Goal: Communication & Community: Answer question/provide support

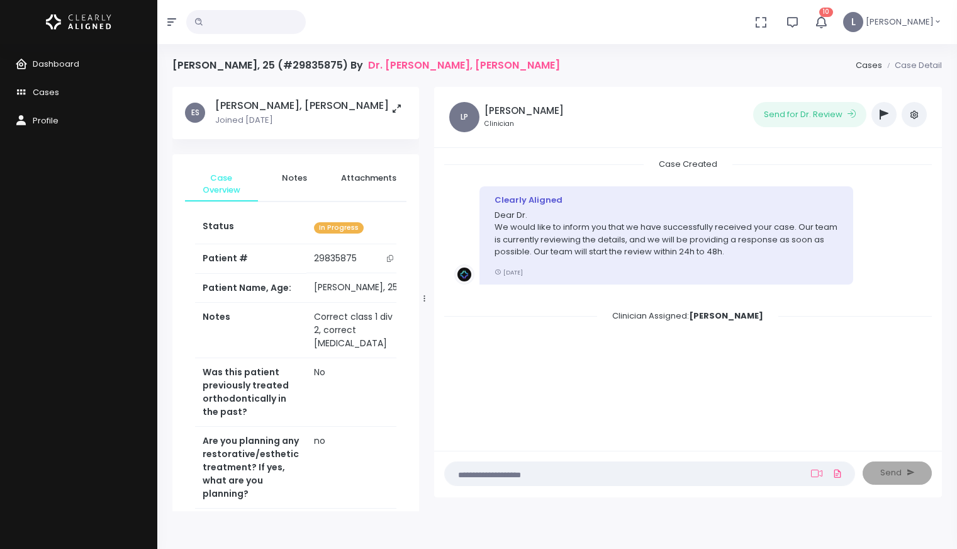
scroll to position [657, 0]
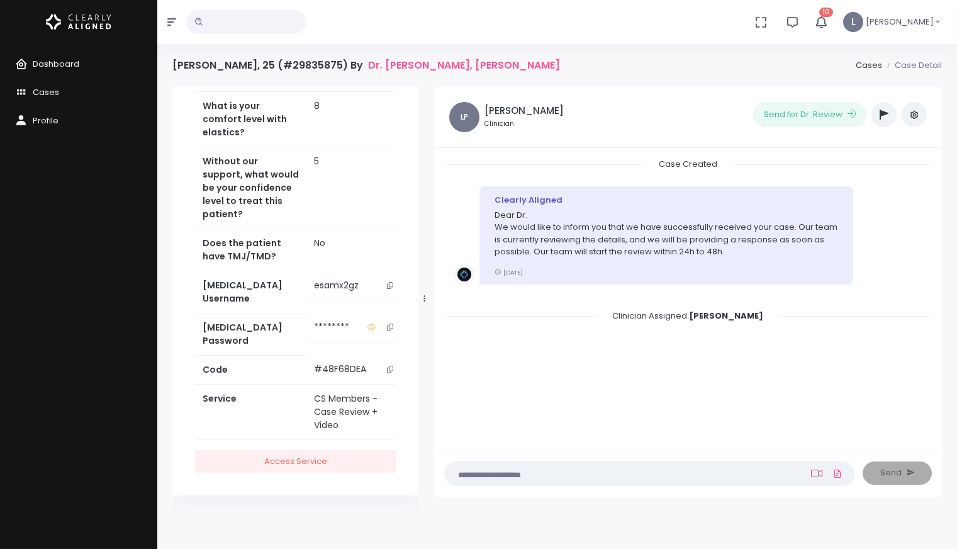
click at [817, 468] on icon at bounding box center [816, 473] width 11 height 10
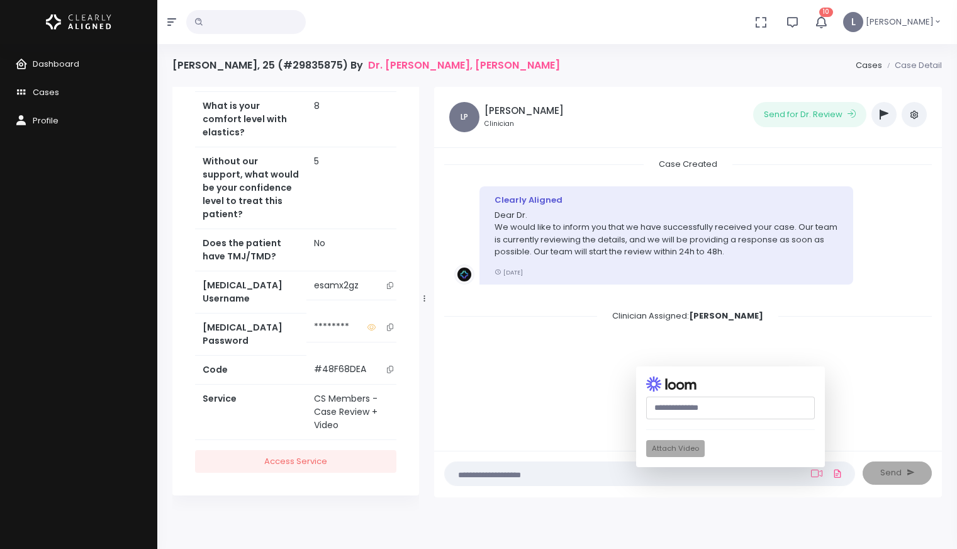
paste input "**********"
type input "**********"
click at [677, 450] on button "Attach Video" at bounding box center [675, 448] width 59 height 17
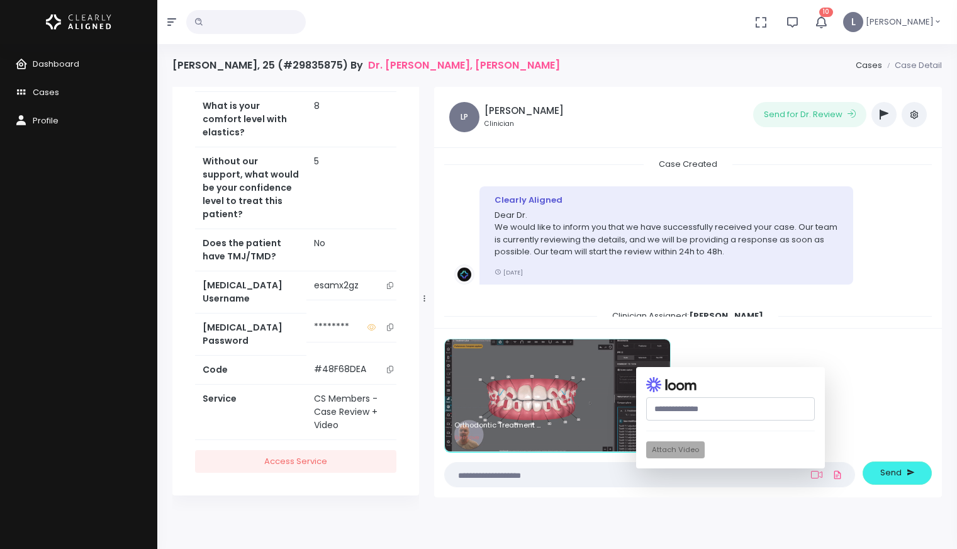
click at [523, 474] on textarea at bounding box center [624, 474] width 345 height 14
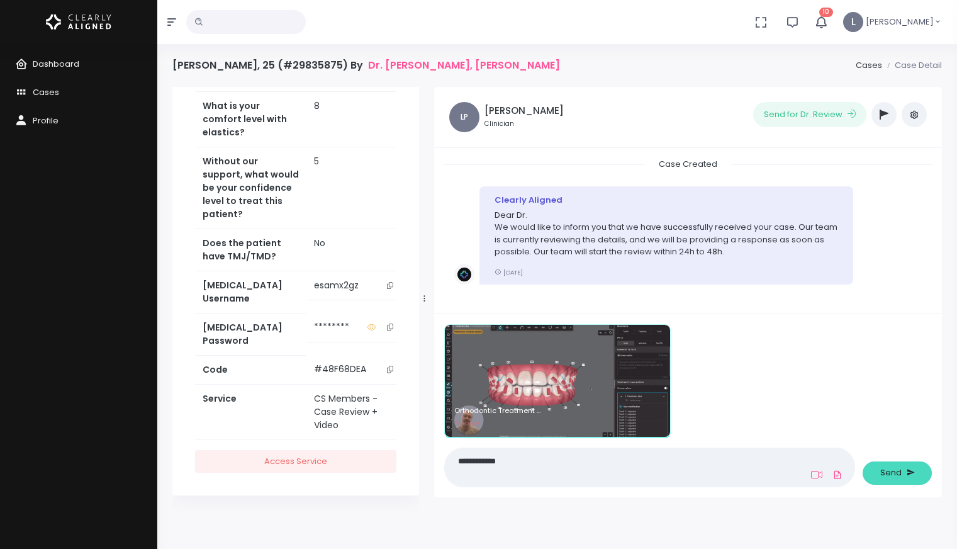
type textarea "**********"
click at [897, 472] on span "Send" at bounding box center [890, 472] width 21 height 13
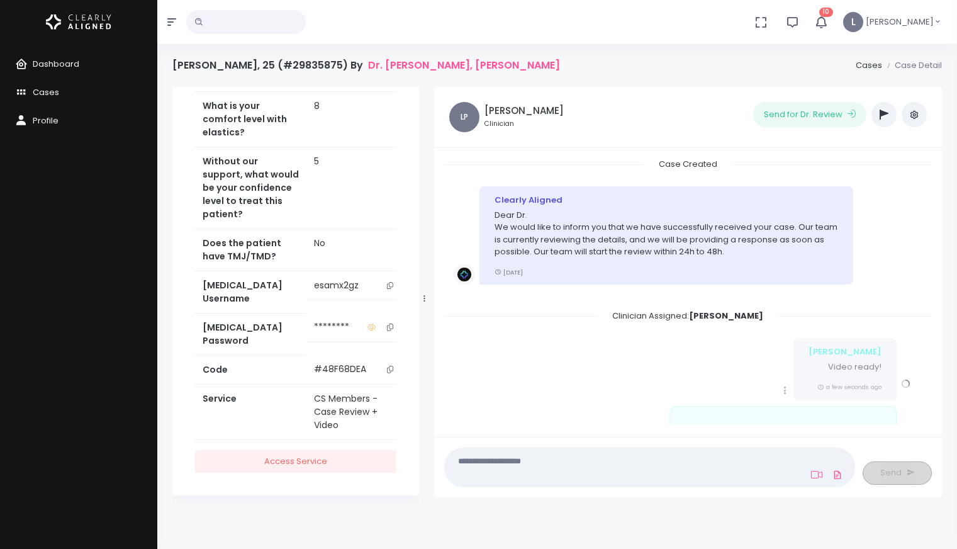
scroll to position [123, 0]
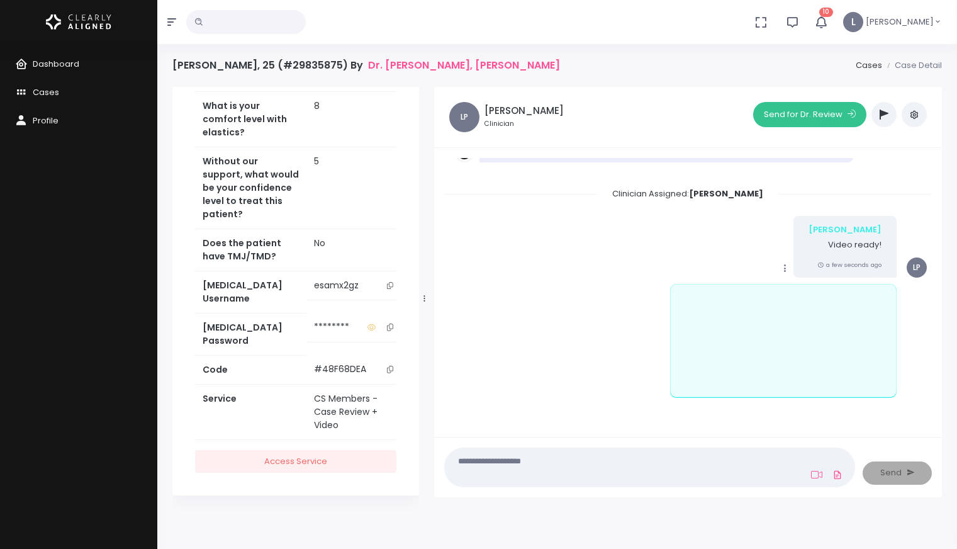
click at [800, 121] on button "Send for Dr. Review" at bounding box center [809, 114] width 113 height 25
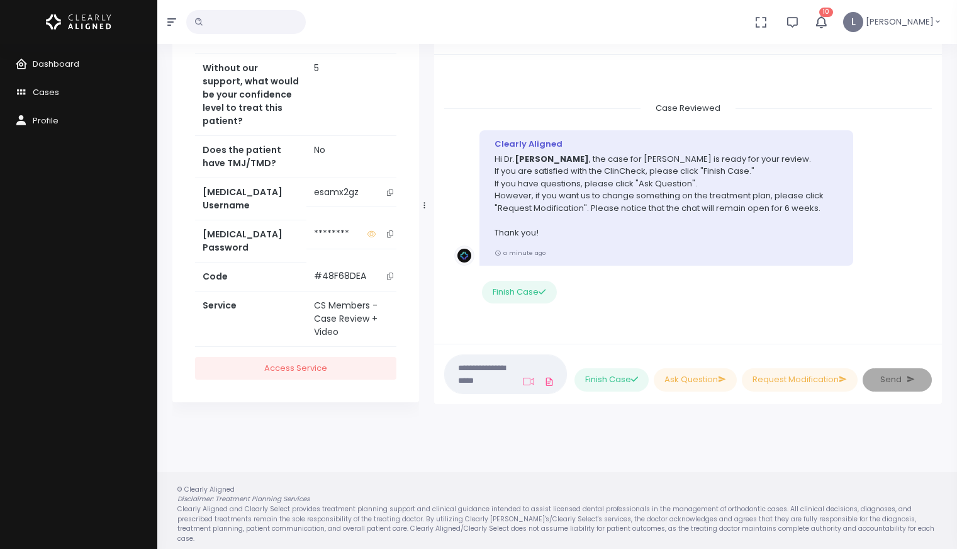
scroll to position [100, 0]
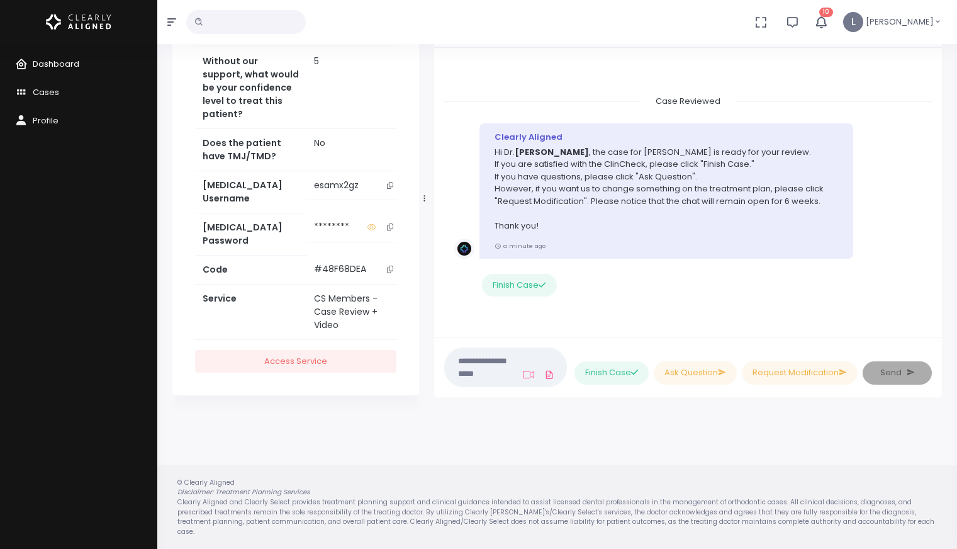
click at [67, 65] on span "Dashboard" at bounding box center [56, 64] width 47 height 12
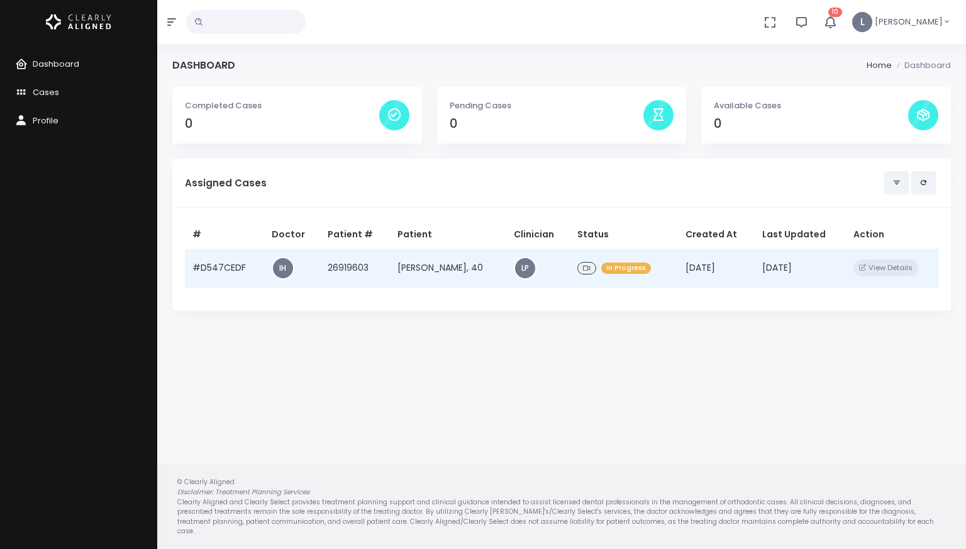
click at [450, 273] on td "[PERSON_NAME], 40" at bounding box center [448, 267] width 116 height 38
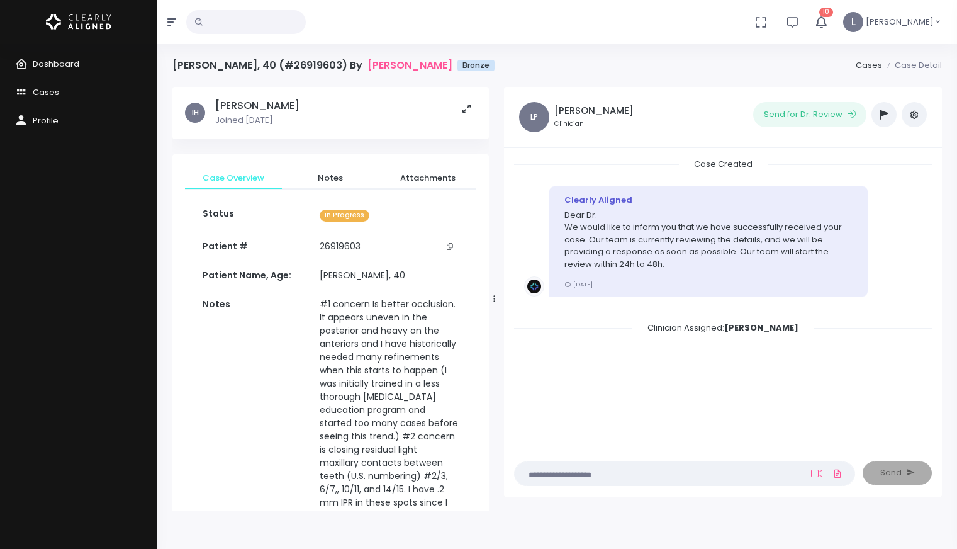
drag, startPoint x: 423, startPoint y: 296, endPoint x: 491, endPoint y: 294, distance: 68.6
click at [493, 295] on div at bounding box center [494, 299] width 6 height 416
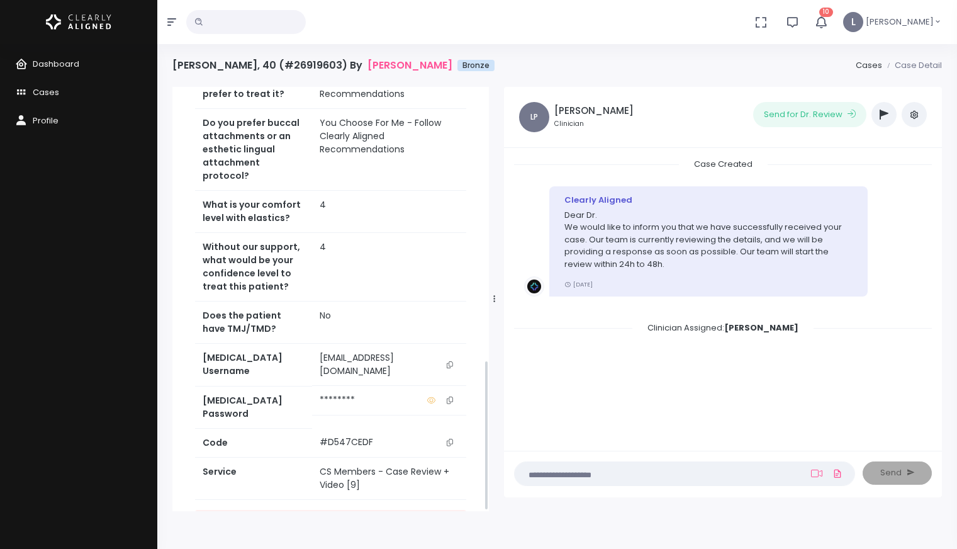
scroll to position [769, 0]
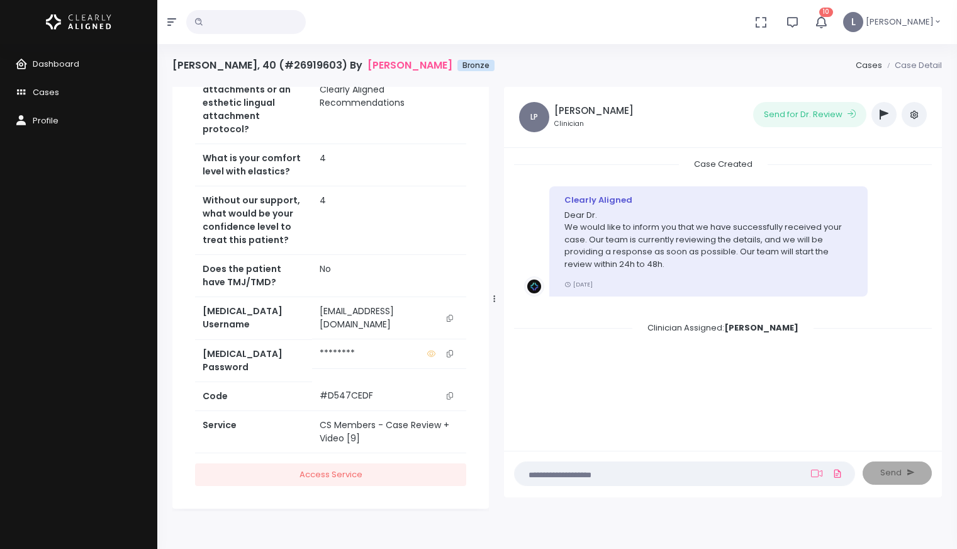
click at [450, 321] on icon "scrollable content" at bounding box center [450, 318] width 6 height 7
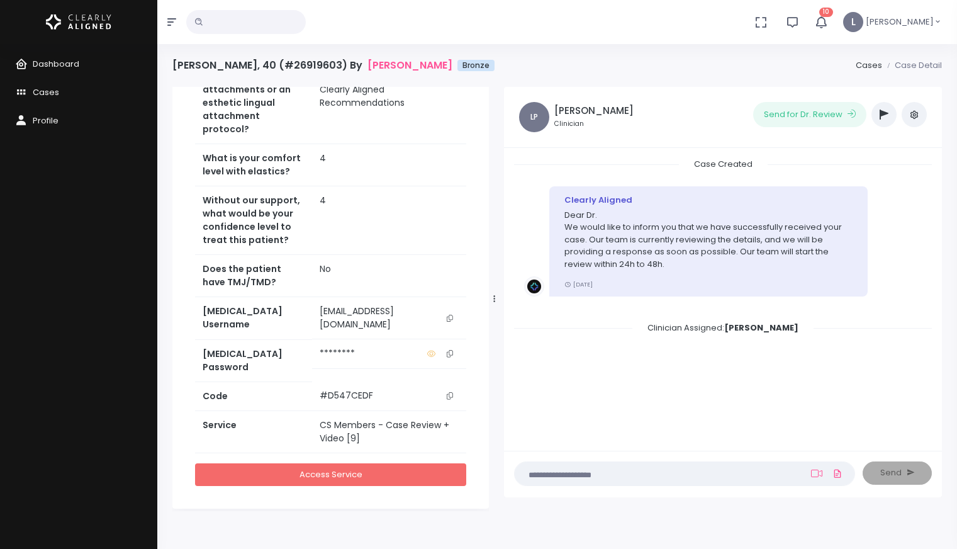
click at [344, 463] on link "Access Service" at bounding box center [330, 474] width 271 height 23
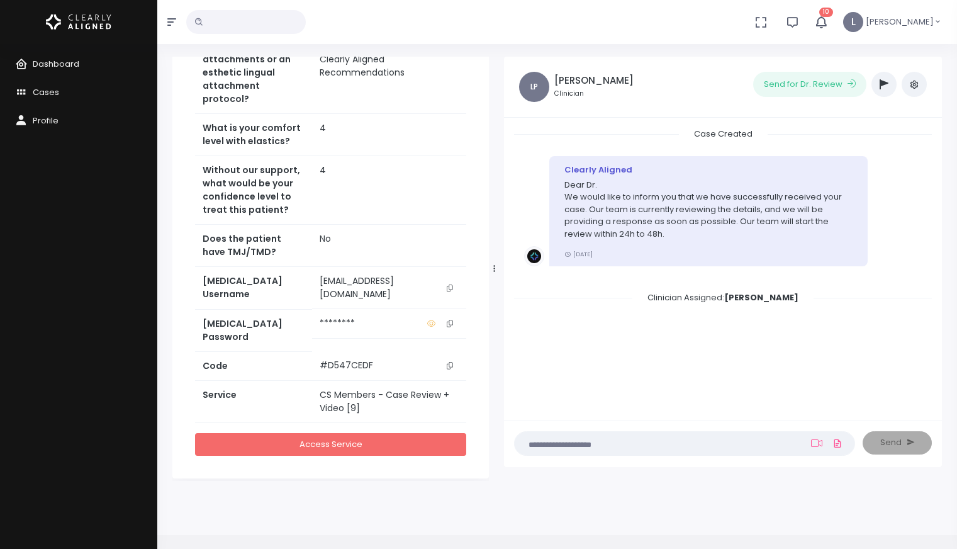
scroll to position [0, 0]
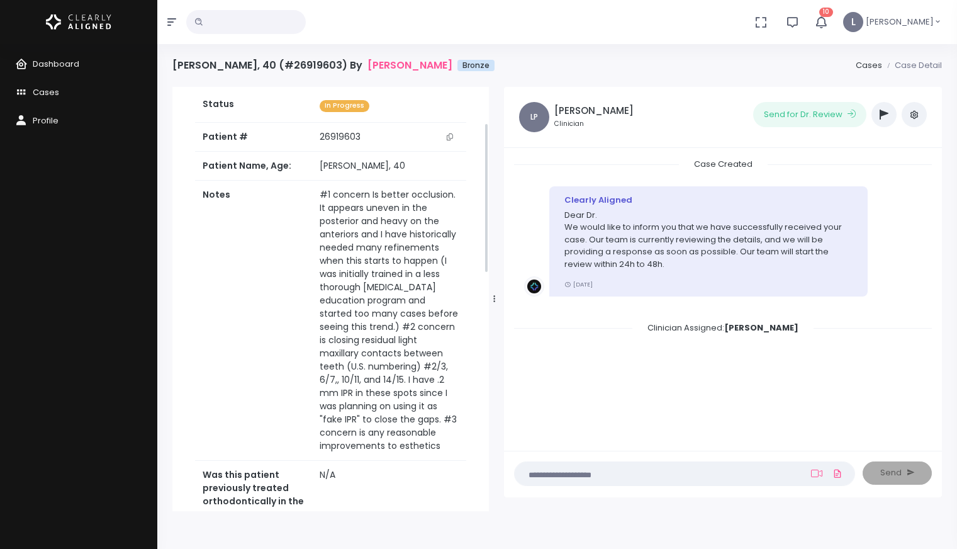
scroll to position [97, 0]
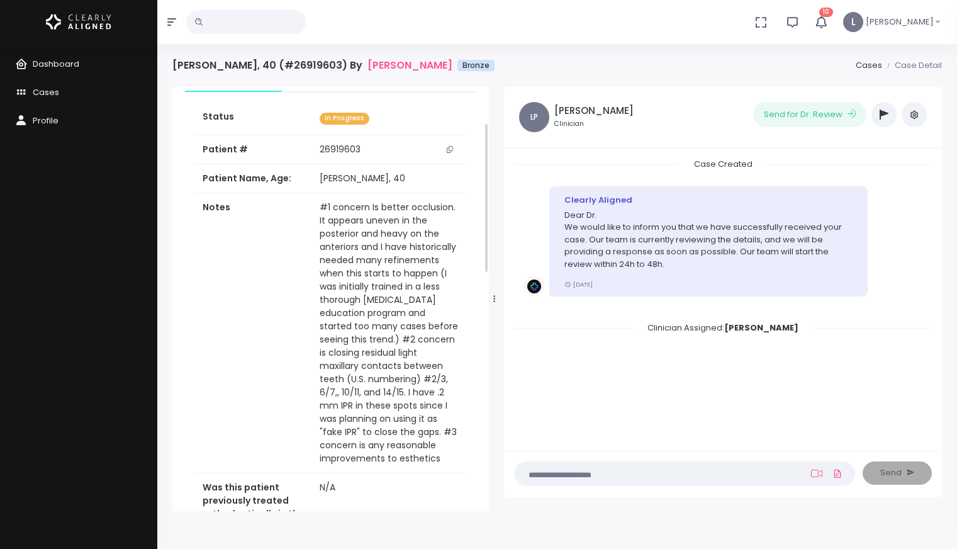
drag, startPoint x: 487, startPoint y: 371, endPoint x: 498, endPoint y: 133, distance: 238.7
click at [498, 133] on div "IH [PERSON_NAME] Joined [DATE] Case Overview Notes Attachments Status In Progre…" at bounding box center [557, 299] width 784 height 424
